Goal: Task Accomplishment & Management: Manage account settings

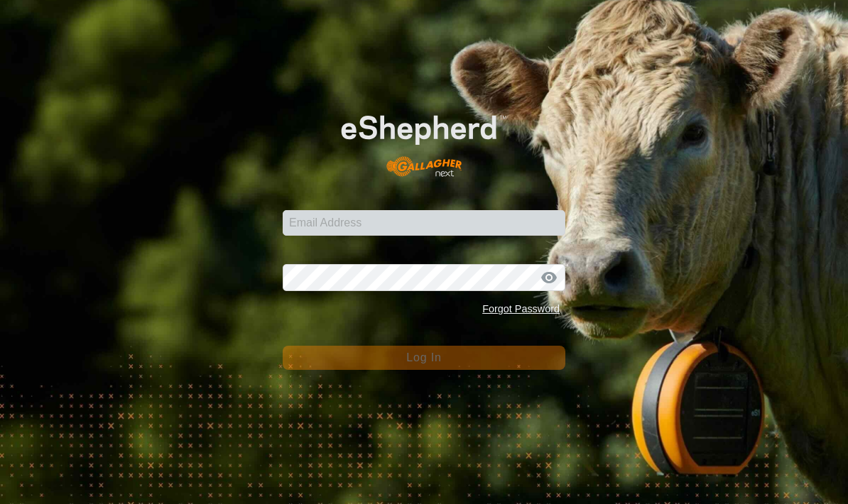
click at [453, 224] on input "Email Address" at bounding box center [424, 223] width 283 height 26
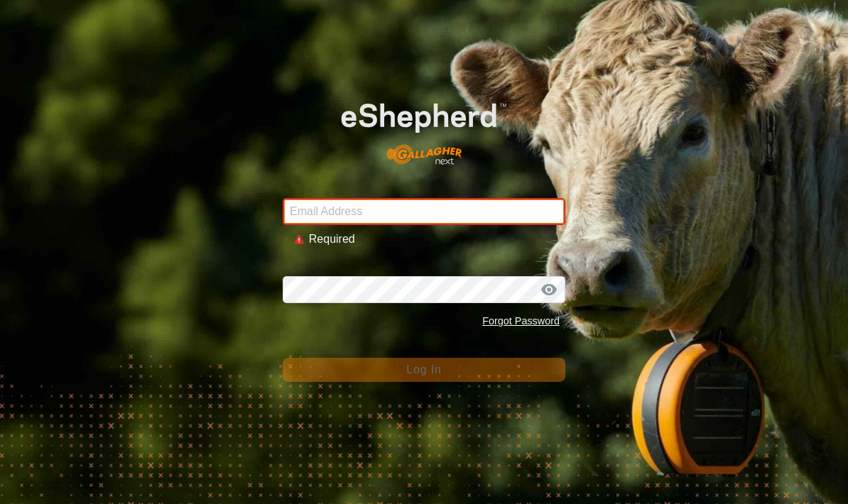
type input "[EMAIL_ADDRESS][DOMAIN_NAME]"
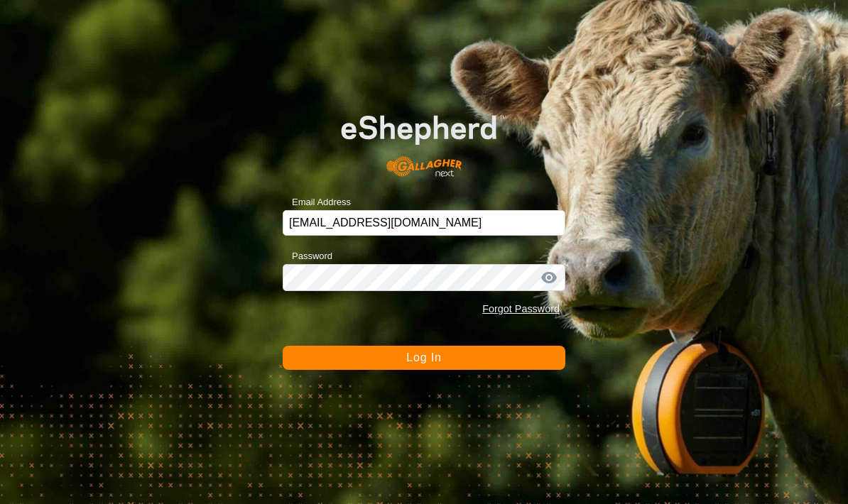
click at [405, 361] on button "Log In" at bounding box center [424, 358] width 283 height 24
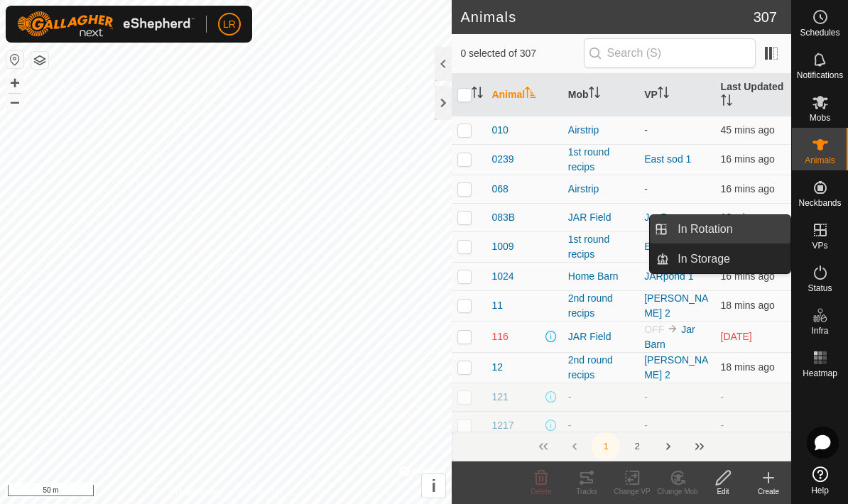
click at [752, 230] on link "In Rotation" at bounding box center [729, 229] width 121 height 28
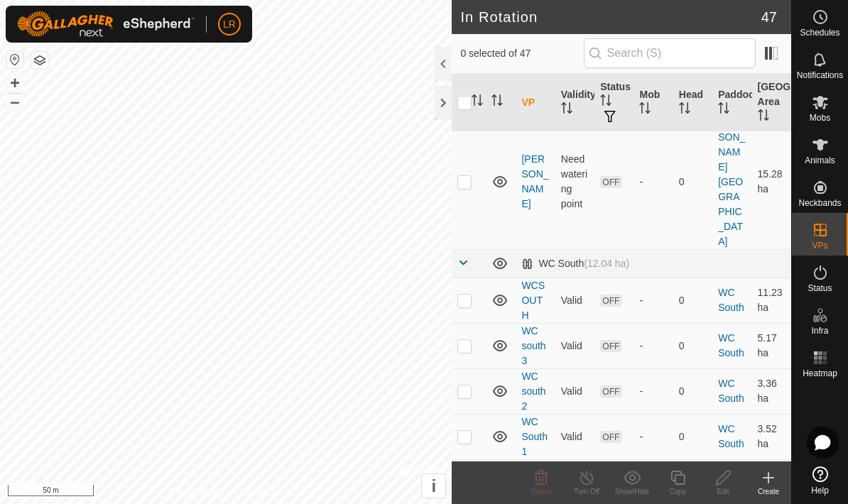
scroll to position [2155, 0]
checkbox input "true"
click at [723, 484] on icon at bounding box center [723, 477] width 18 height 17
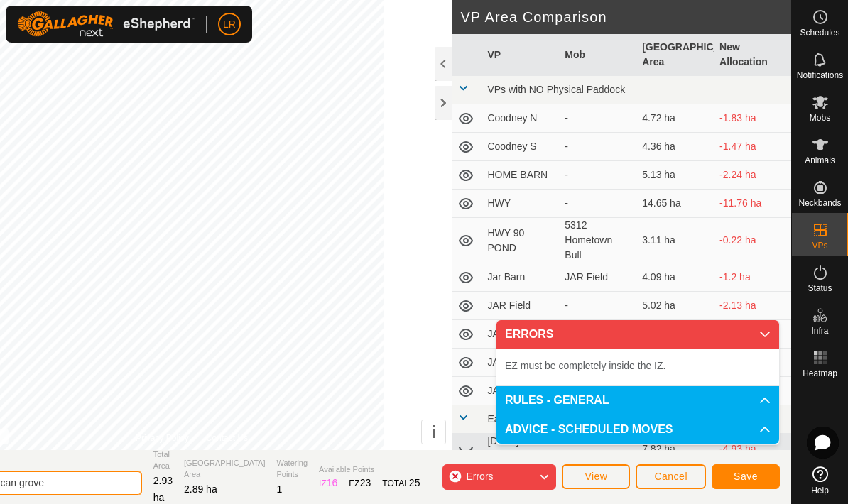
click at [138, 491] on input "Woodys pecan grove" at bounding box center [42, 483] width 199 height 25
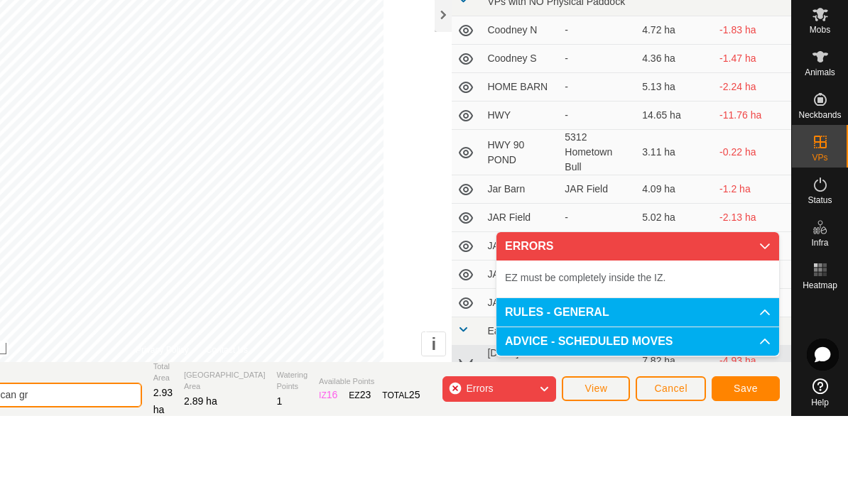
scroll to position [1, 0]
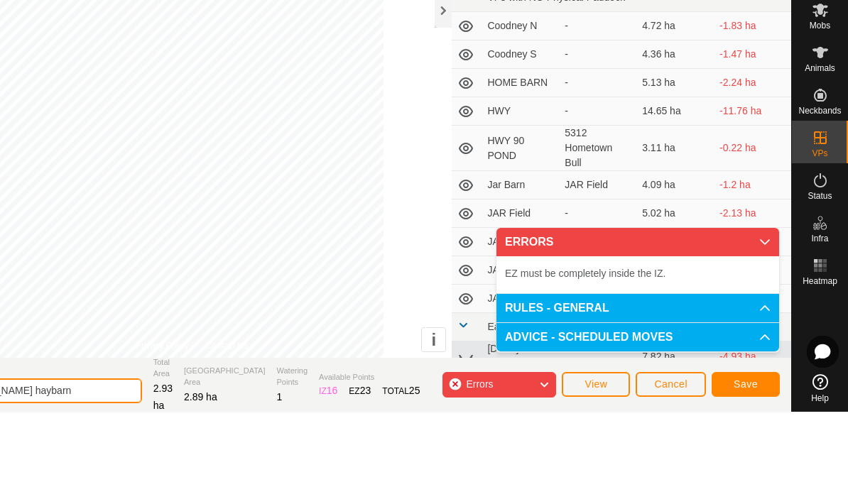
type input "[PERSON_NAME] haybarn"
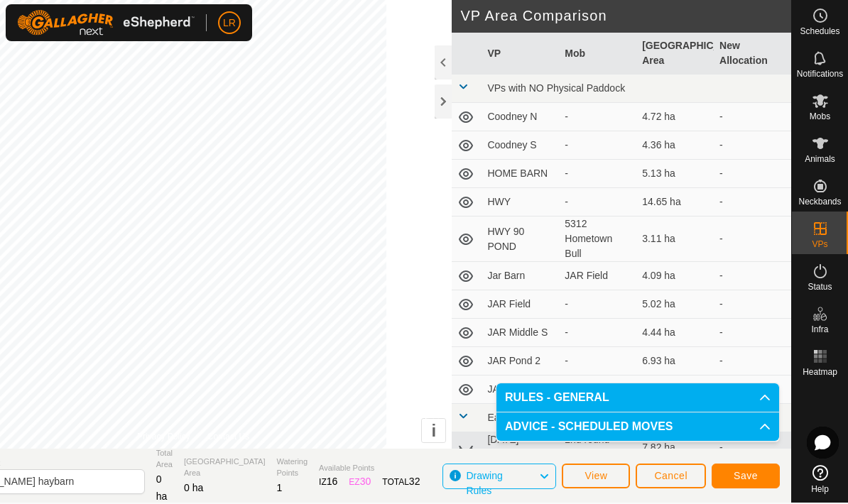
scroll to position [0, 0]
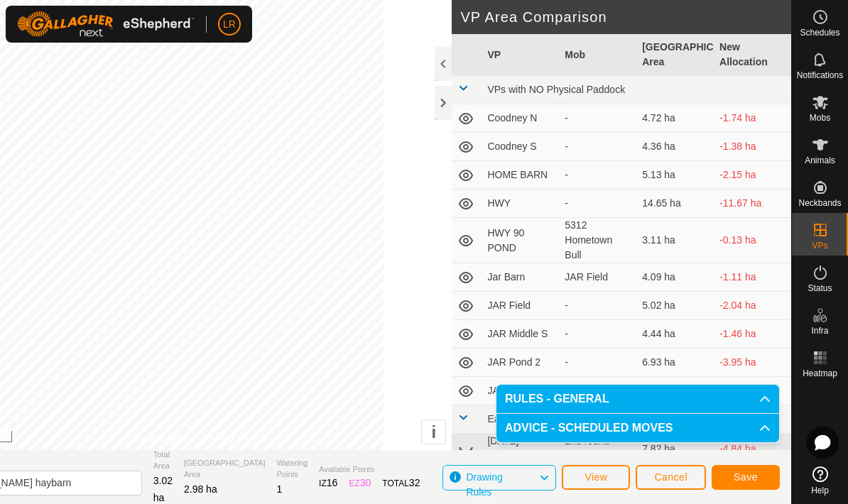
click at [755, 479] on span "Save" at bounding box center [745, 476] width 24 height 11
